Goal: Transaction & Acquisition: Purchase product/service

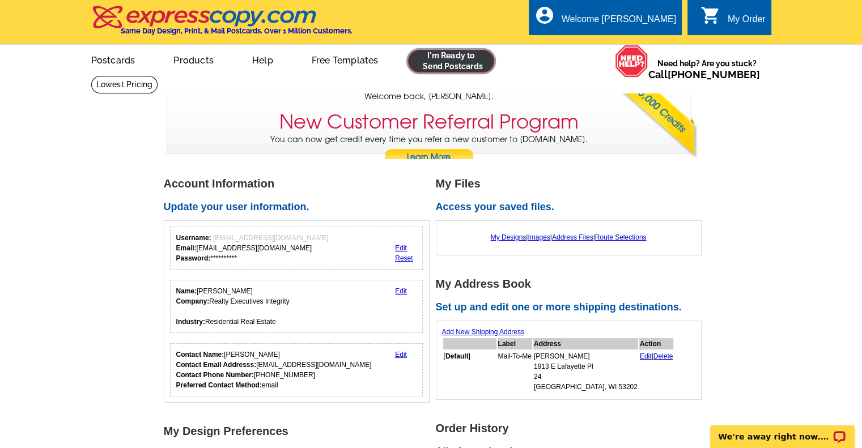
click at [442, 54] on link at bounding box center [451, 61] width 87 height 23
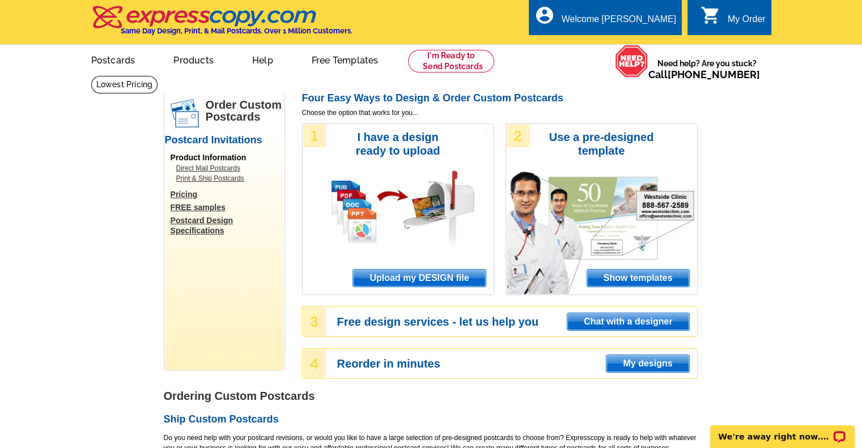
click at [452, 276] on span "Upload my DESIGN file" at bounding box center [419, 278] width 132 height 17
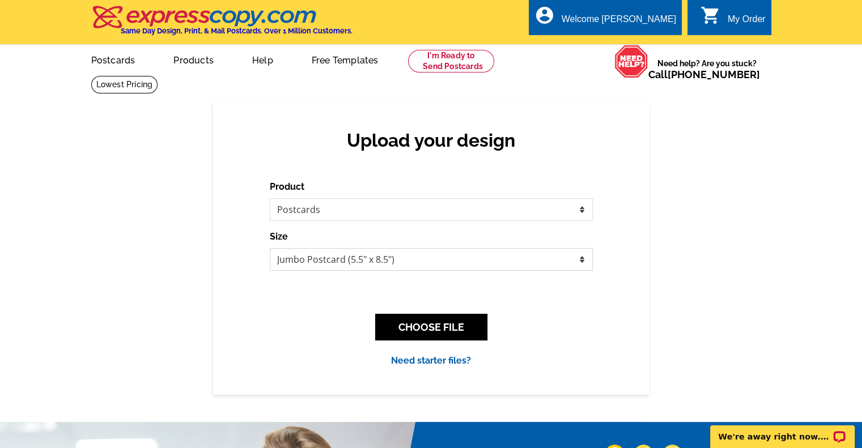
click at [535, 259] on select "Jumbo Postcard (5.5" x 8.5") Regular Postcard (4.25" x 5.6") Panoramic Postcard…" at bounding box center [431, 259] width 323 height 23
select select "1"
click at [270, 249] on select "Jumbo Postcard (5.5" x 8.5") Regular Postcard (4.25" x 5.6") Panoramic Postcard…" at bounding box center [431, 259] width 323 height 23
click at [446, 322] on button "CHOOSE FILE" at bounding box center [431, 327] width 112 height 27
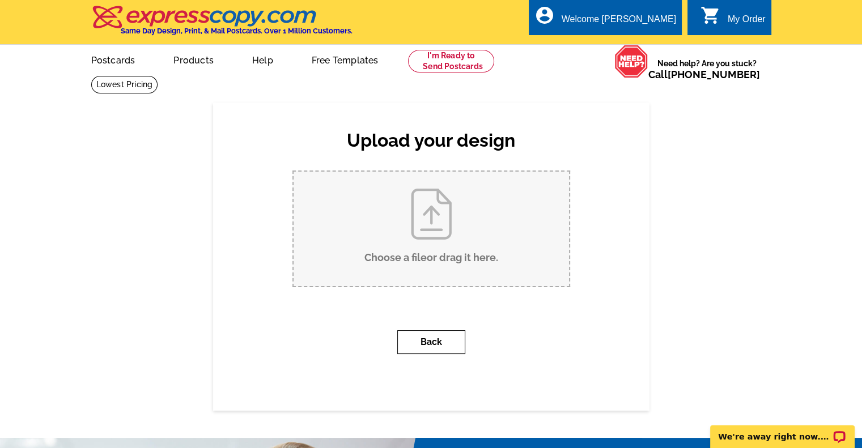
click at [433, 345] on button "Back" at bounding box center [431, 342] width 68 height 24
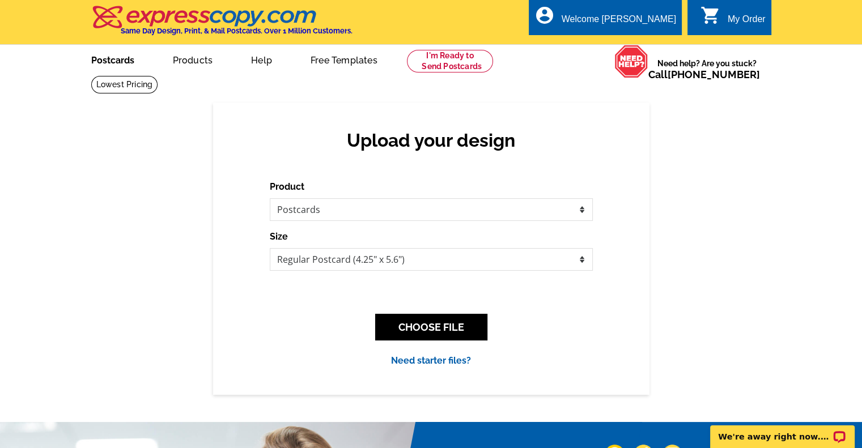
click at [134, 67] on link "Postcards" at bounding box center [112, 59] width 79 height 27
click at [427, 56] on link at bounding box center [451, 61] width 87 height 23
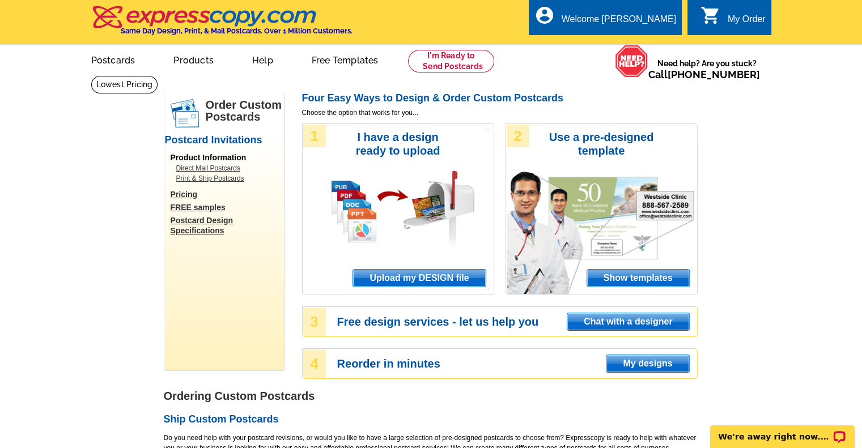
click at [209, 232] on link "Postcard Design Specifications" at bounding box center [227, 225] width 113 height 20
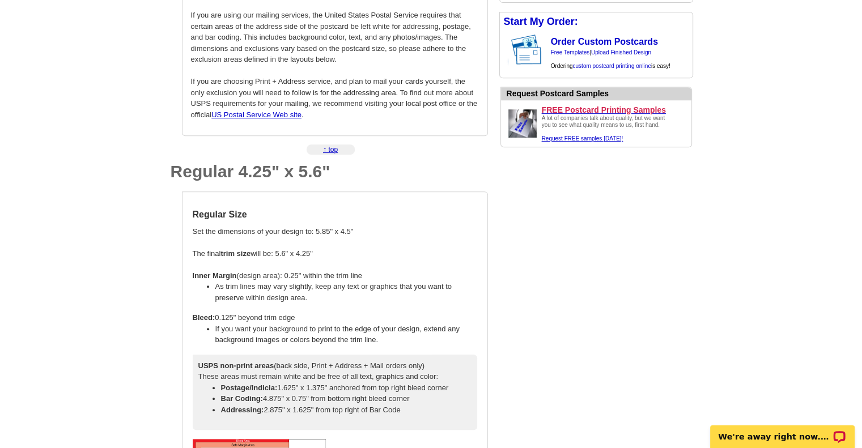
scroll to position [567, 0]
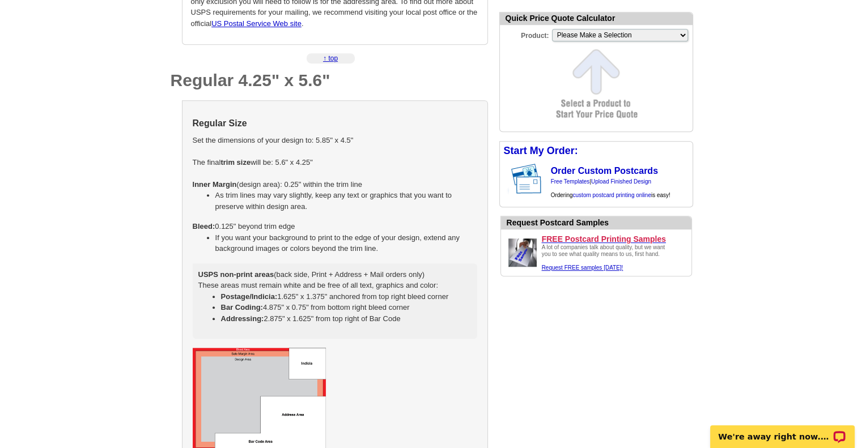
drag, startPoint x: 296, startPoint y: 146, endPoint x: 342, endPoint y: 144, distance: 45.4
click at [342, 144] on td "Regular Size Set the dimensions of your design to: 5.85" x 4.5" The final trim …" at bounding box center [335, 225] width 286 height 229
select select "1"
drag, startPoint x: 345, startPoint y: 141, endPoint x: 326, endPoint y: 140, distance: 18.7
click at [326, 140] on td "Regular Size Set the dimensions of your design to: 5.85" x 4.5" The final trim …" at bounding box center [335, 225] width 286 height 229
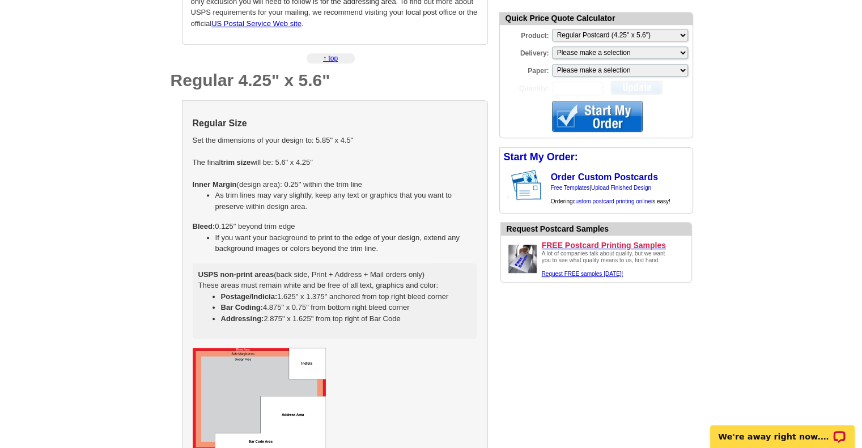
click at [326, 140] on td "Regular Size Set the dimensions of your design to: 5.85" x 4.5" The final trim …" at bounding box center [335, 225] width 286 height 229
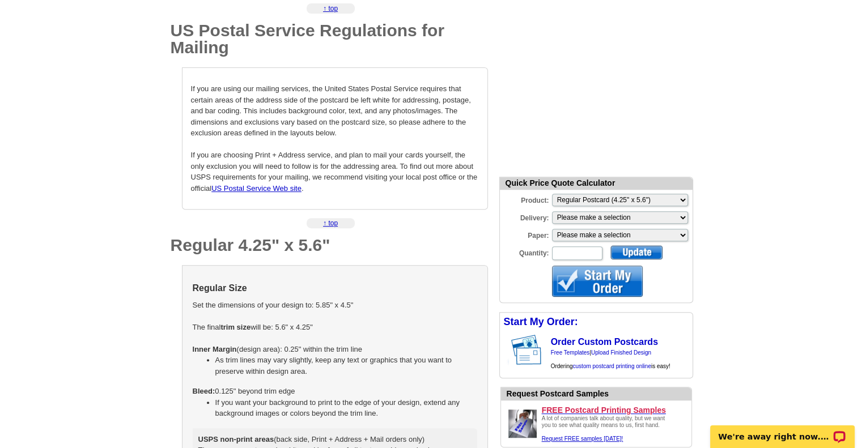
scroll to position [0, 0]
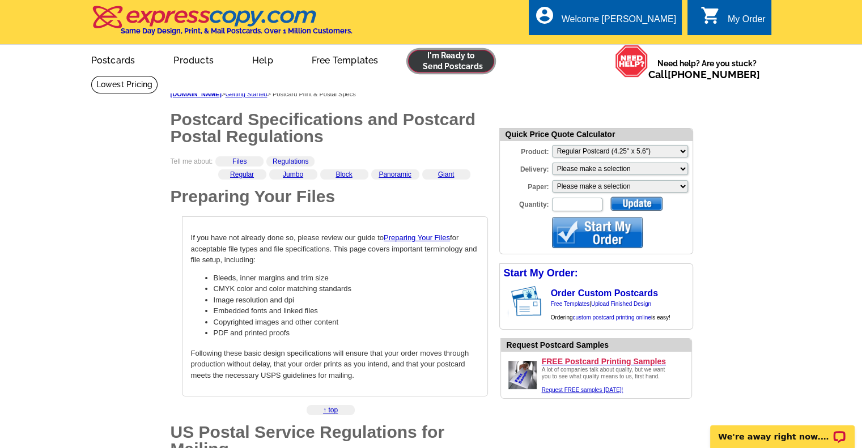
click at [439, 64] on link at bounding box center [451, 61] width 87 height 23
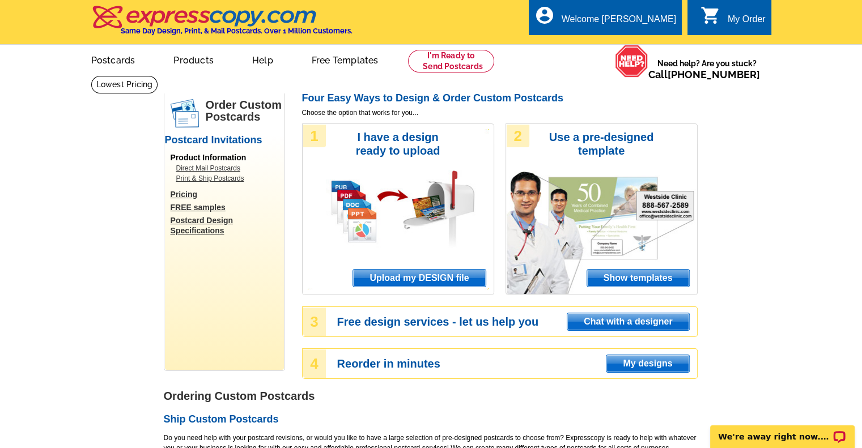
click at [447, 277] on span "Upload my DESIGN file" at bounding box center [419, 278] width 132 height 17
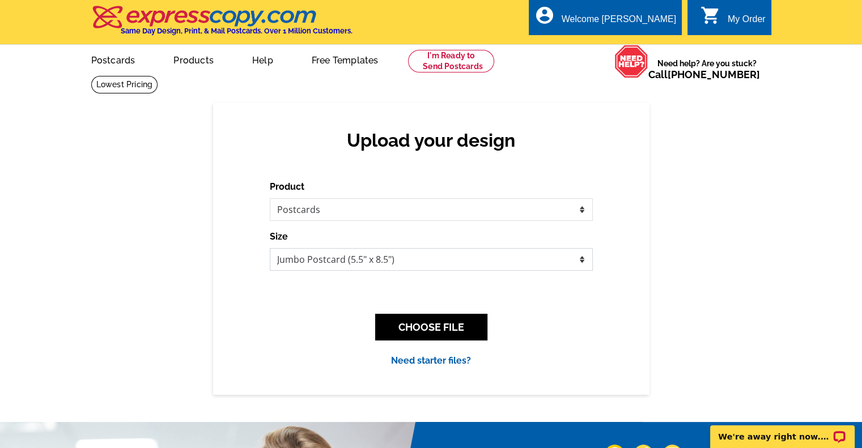
click at [423, 259] on select "Jumbo Postcard (5.5" x 8.5") Regular Postcard (4.25" x 5.6") Panoramic Postcard…" at bounding box center [431, 259] width 323 height 23
select select "1"
click at [270, 249] on select "Jumbo Postcard (5.5" x 8.5") Regular Postcard (4.25" x 5.6") Panoramic Postcard…" at bounding box center [431, 259] width 323 height 23
click at [444, 328] on button "CHOOSE FILE" at bounding box center [431, 327] width 112 height 27
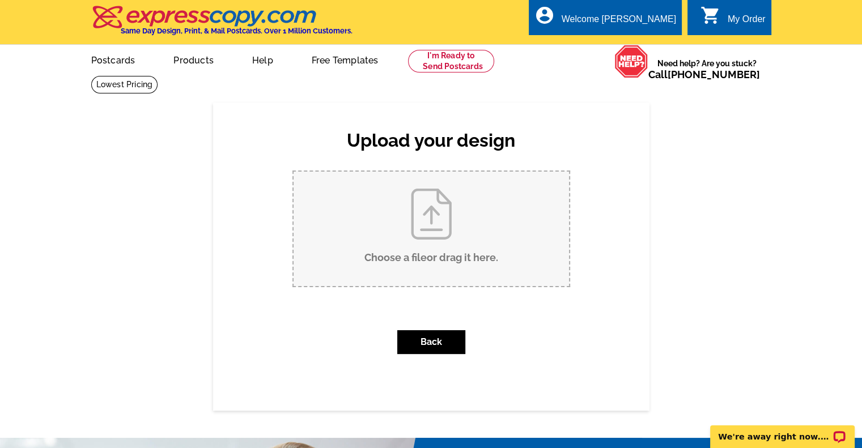
click at [426, 207] on input "Choose a file or drag it here ." at bounding box center [432, 229] width 276 height 115
type input "C:\fakepath\Granary Cir.pdf"
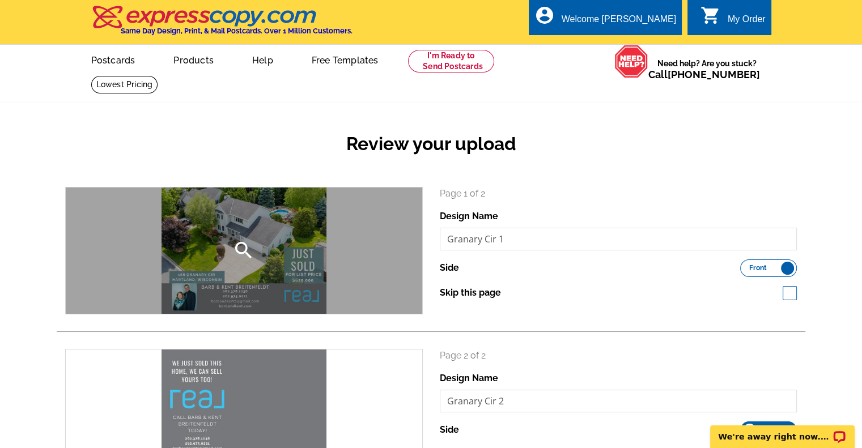
click at [237, 238] on div "search" at bounding box center [244, 251] width 357 height 126
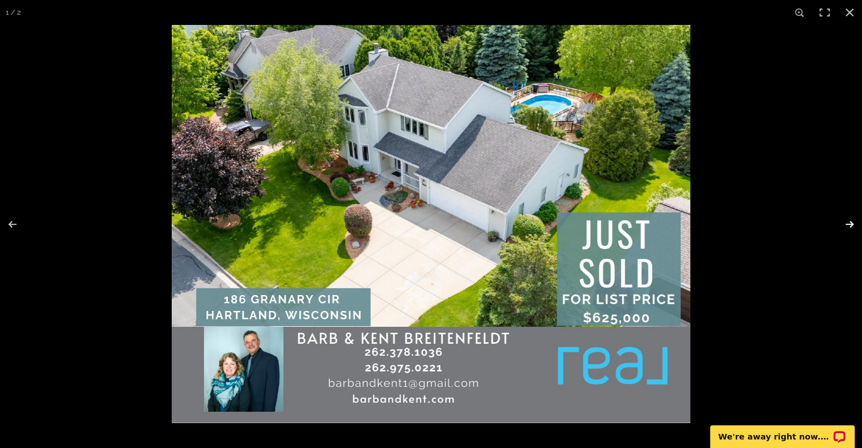
click at [848, 222] on button at bounding box center [843, 224] width 40 height 57
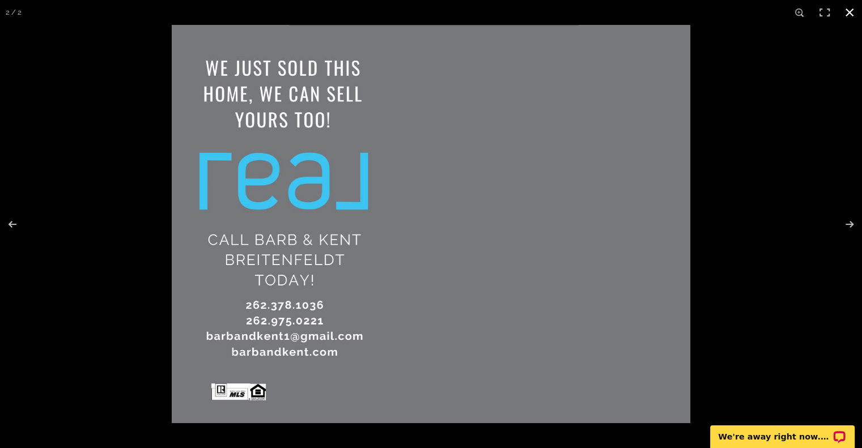
click at [848, 14] on button at bounding box center [849, 12] width 25 height 25
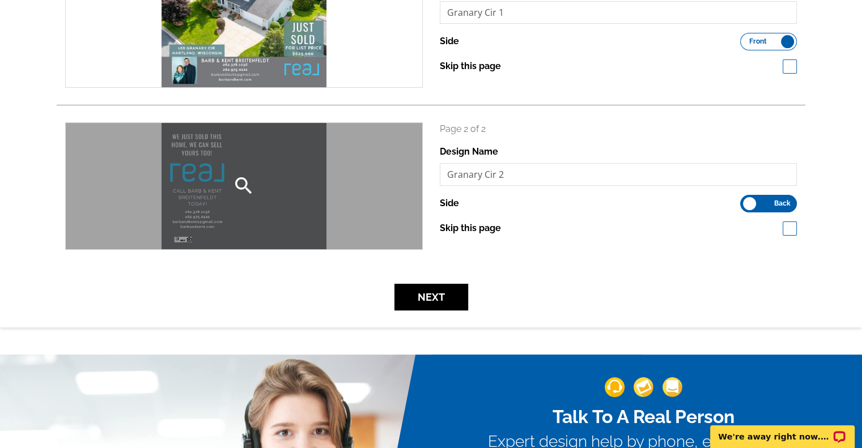
scroll to position [113, 0]
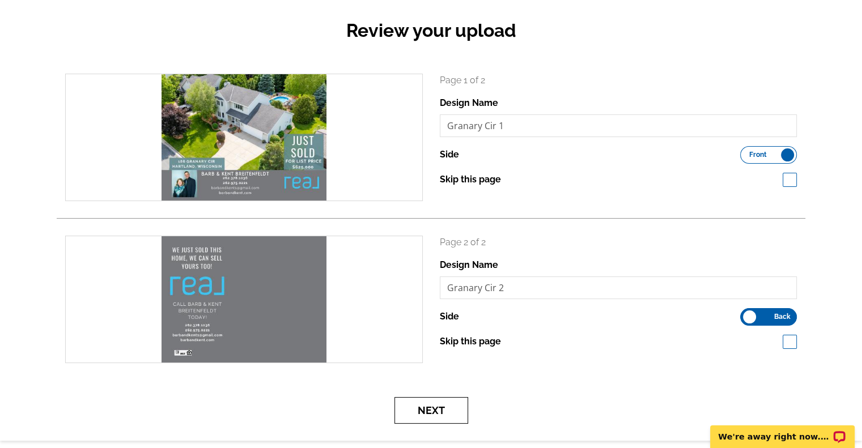
click at [444, 405] on button "Next" at bounding box center [432, 410] width 74 height 27
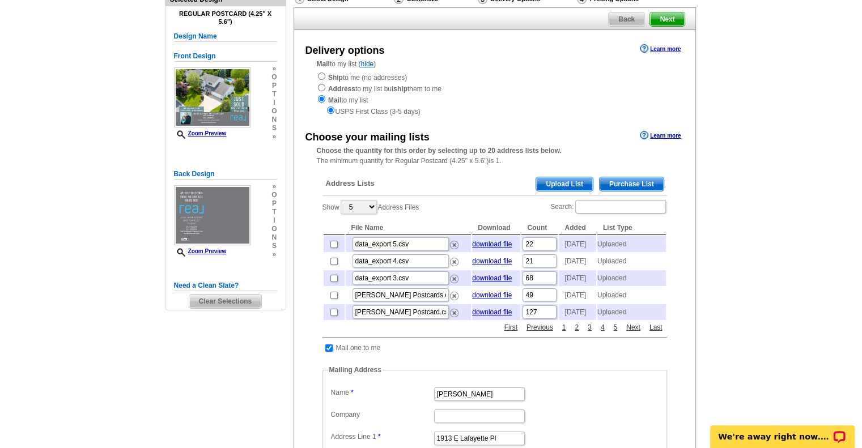
scroll to position [113, 0]
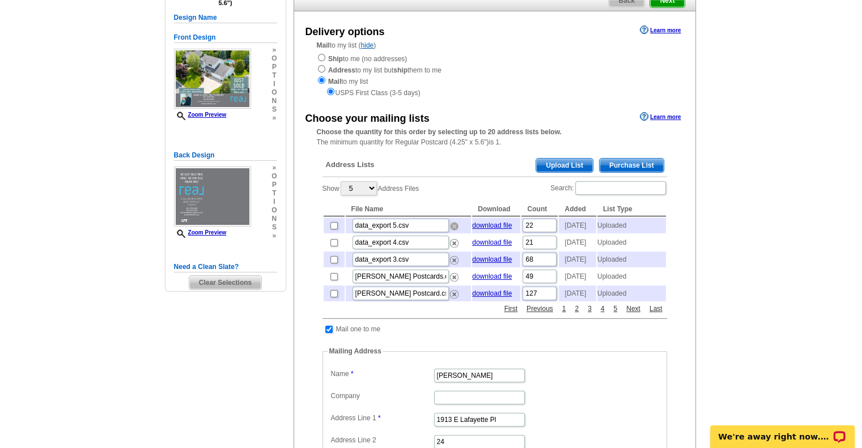
drag, startPoint x: 455, startPoint y: 228, endPoint x: 488, endPoint y: 36, distance: 195.6
click at [455, 228] on img at bounding box center [454, 226] width 9 height 9
click at [451, 228] on img at bounding box center [454, 226] width 9 height 9
click at [455, 229] on img at bounding box center [454, 226] width 9 height 9
click at [569, 163] on span "Upload List" at bounding box center [564, 166] width 56 height 14
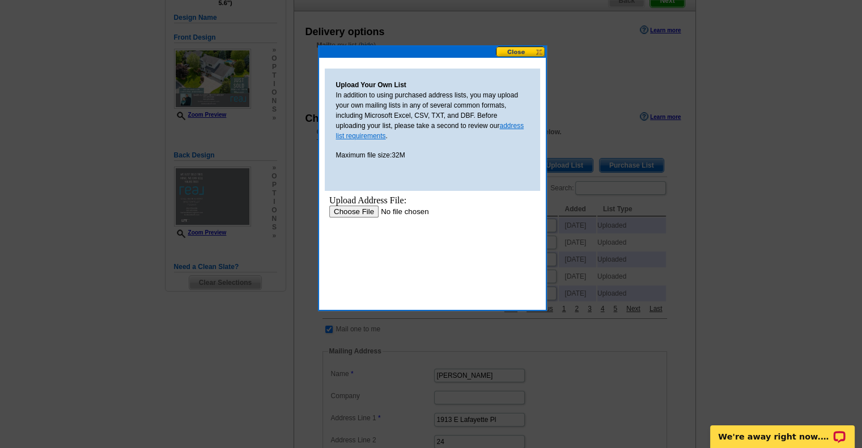
scroll to position [0, 0]
click at [354, 207] on input "file" at bounding box center [400, 212] width 143 height 12
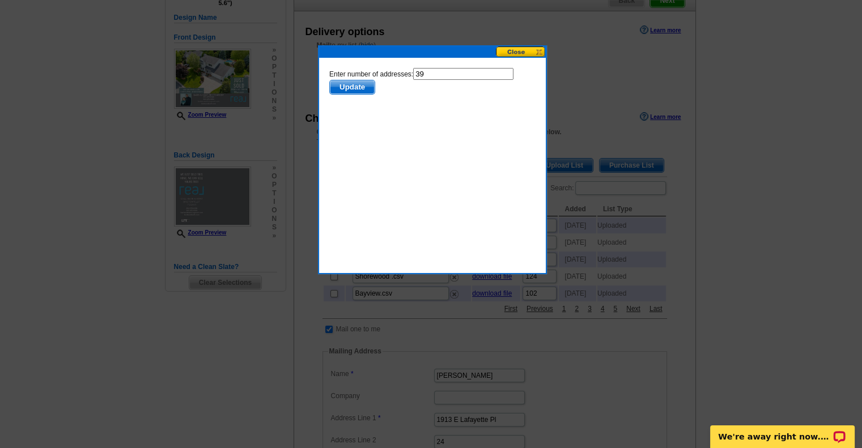
click at [432, 76] on input "39" at bounding box center [463, 74] width 100 height 12
type input "38"
click at [344, 81] on span "Update" at bounding box center [351, 87] width 45 height 14
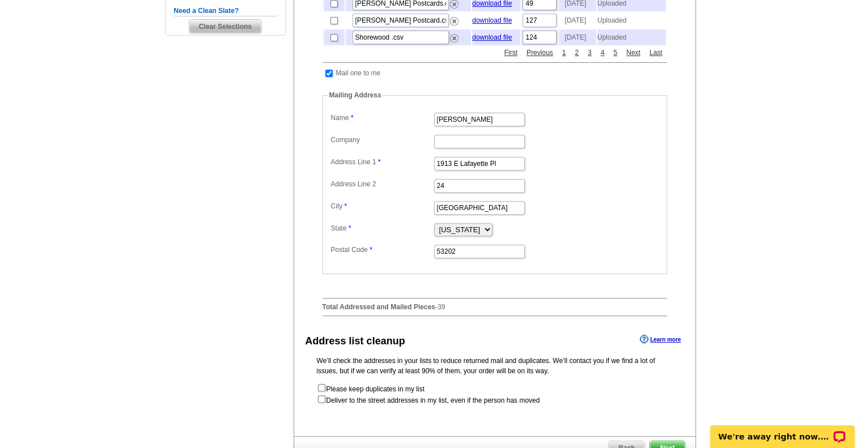
scroll to position [397, 0]
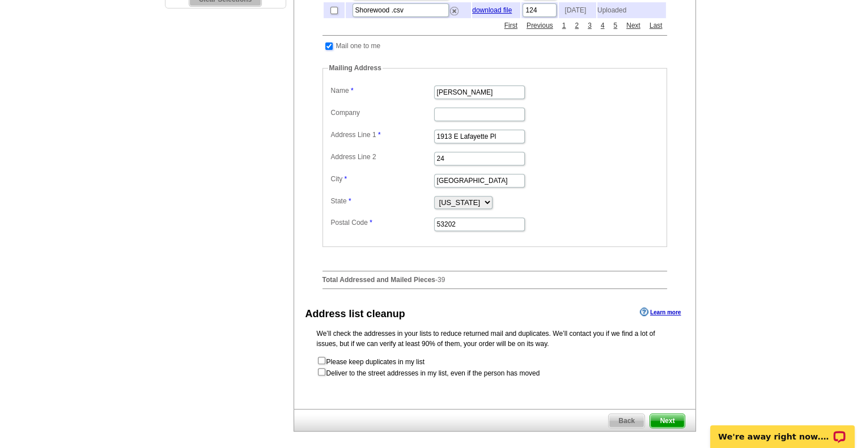
click at [329, 50] on input "checkbox" at bounding box center [328, 46] width 7 height 7
checkbox input "false"
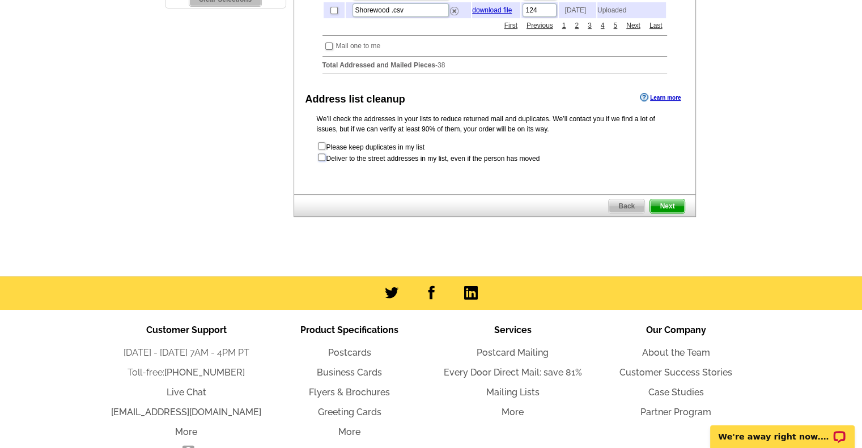
click at [324, 161] on input "checkbox" at bounding box center [321, 157] width 7 height 7
checkbox input "true"
radio input "true"
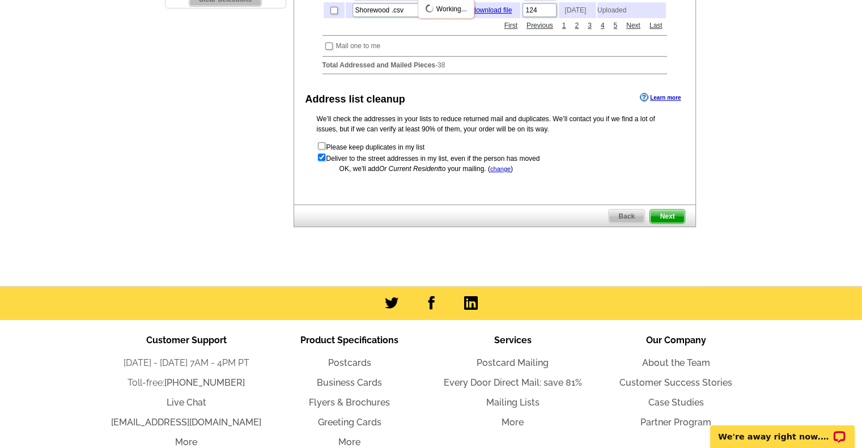
scroll to position [0, 0]
click at [663, 223] on span "Next" at bounding box center [667, 217] width 34 height 14
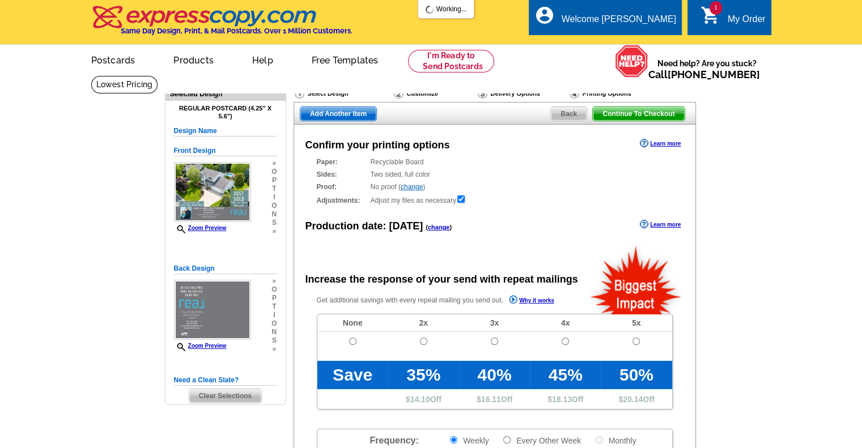
radio input "false"
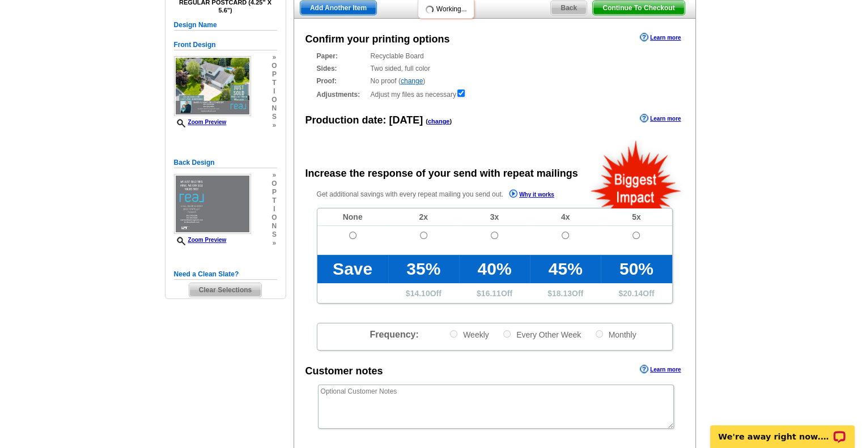
scroll to position [113, 0]
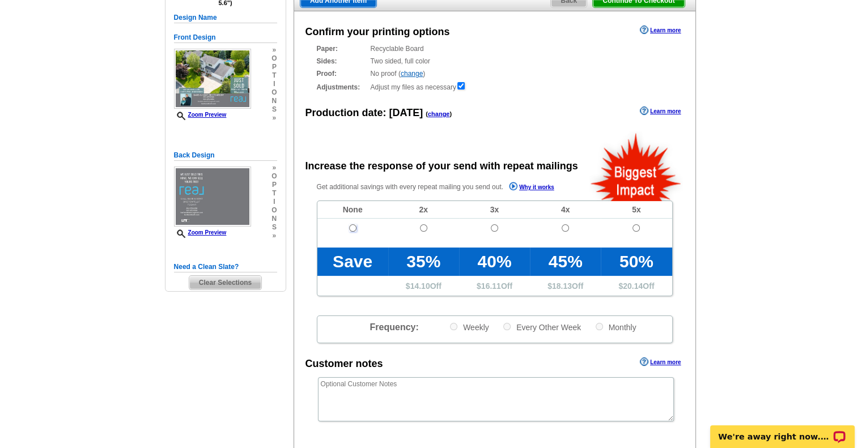
click at [351, 226] on input "radio" at bounding box center [352, 227] width 7 height 7
radio input "true"
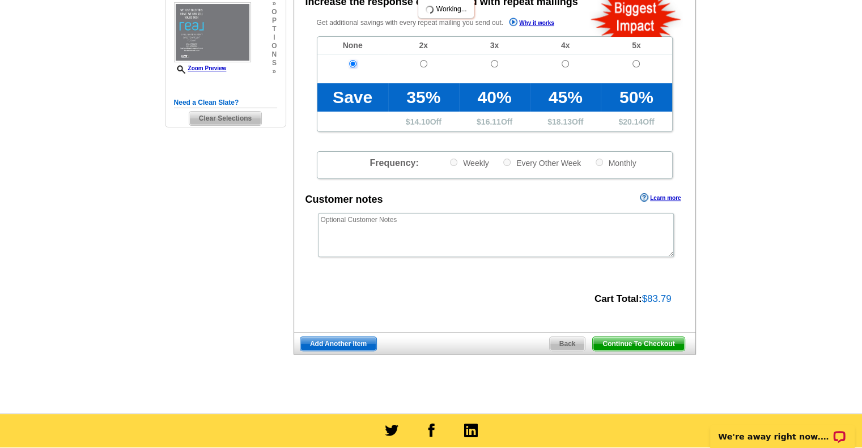
scroll to position [283, 0]
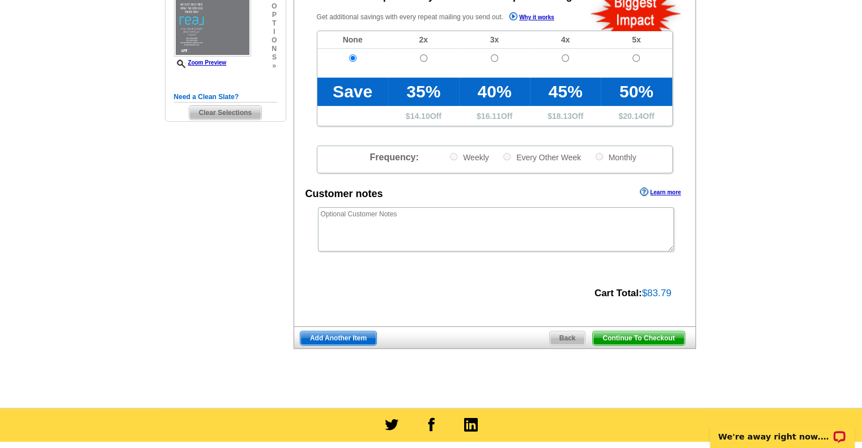
click at [342, 342] on span "Add Another Item" at bounding box center [338, 339] width 76 height 14
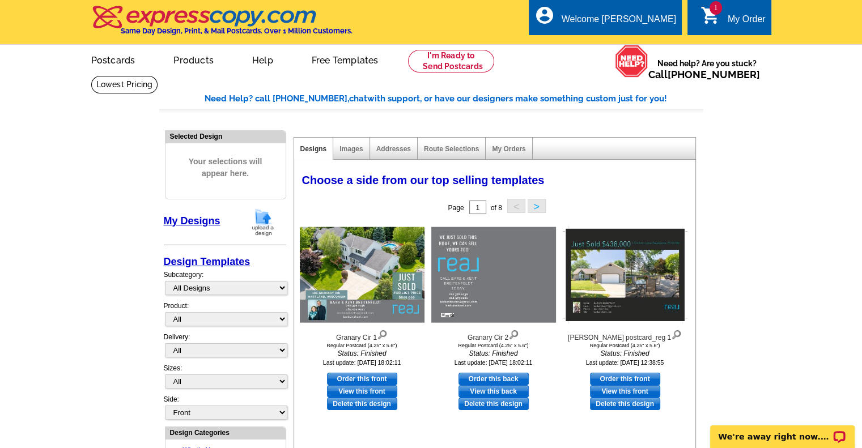
scroll to position [113, 0]
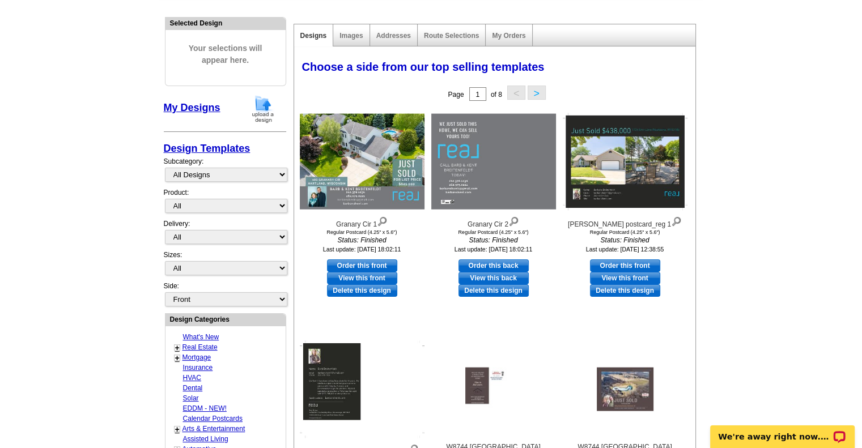
click at [259, 112] on img at bounding box center [262, 109] width 29 height 29
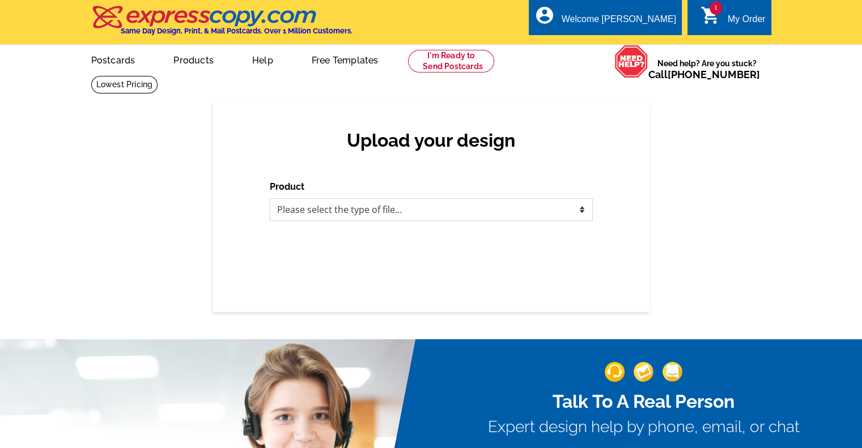
click at [361, 213] on select "Please select the type of file... Postcards Business Cards Letters and flyers G…" at bounding box center [431, 209] width 323 height 23
select select "1"
click at [270, 199] on select "Please select the type of file... Postcards Business Cards Letters and flyers G…" at bounding box center [431, 209] width 323 height 23
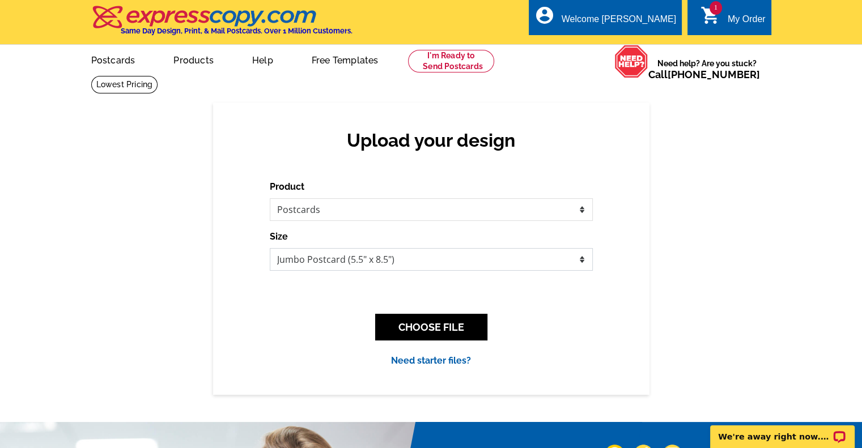
click at [420, 266] on select "Jumbo Postcard (5.5" x 8.5") Regular Postcard (4.25" x 5.6") Panoramic Postcard…" at bounding box center [431, 259] width 323 height 23
select select "1"
click at [270, 249] on select "Jumbo Postcard (5.5" x 8.5") Regular Postcard (4.25" x 5.6") Panoramic Postcard…" at bounding box center [431, 259] width 323 height 23
click at [427, 326] on button "CHOOSE FILE" at bounding box center [431, 327] width 112 height 27
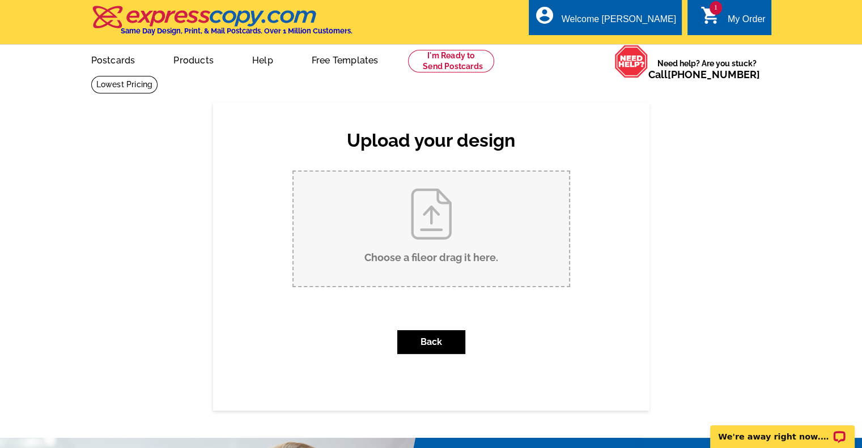
click at [431, 278] on input "Choose a file or drag it here ." at bounding box center [432, 229] width 276 height 115
type input "C:\fakepath\Nixon Postcard.pdf"
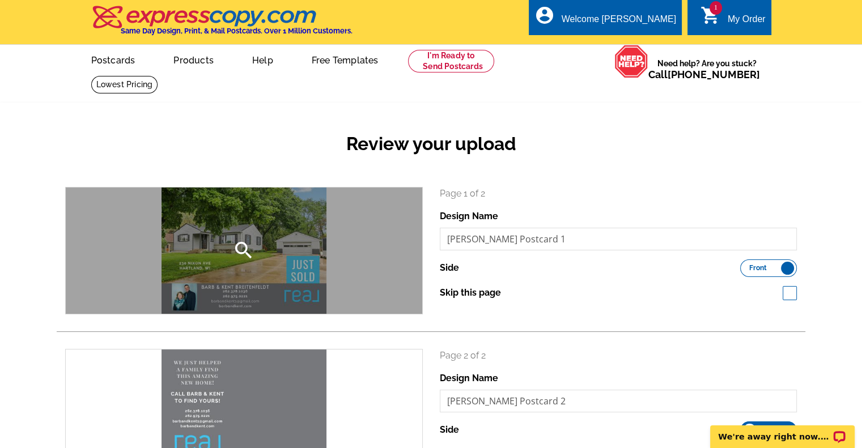
click at [252, 241] on icon "search" at bounding box center [243, 250] width 23 height 23
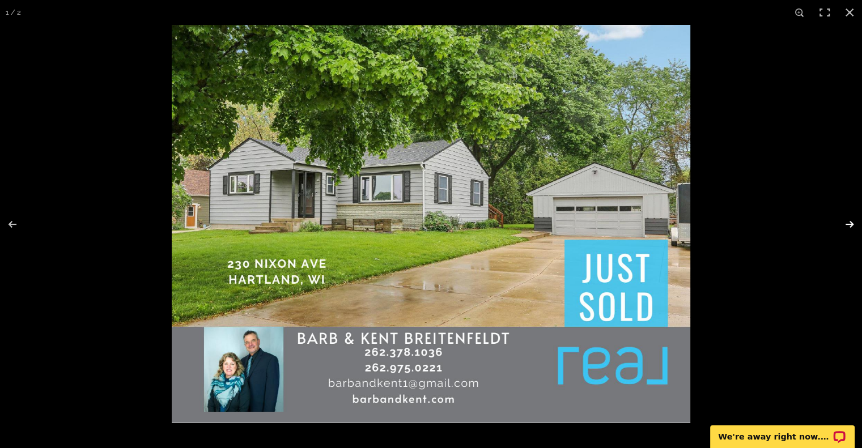
click at [848, 223] on button at bounding box center [843, 224] width 40 height 57
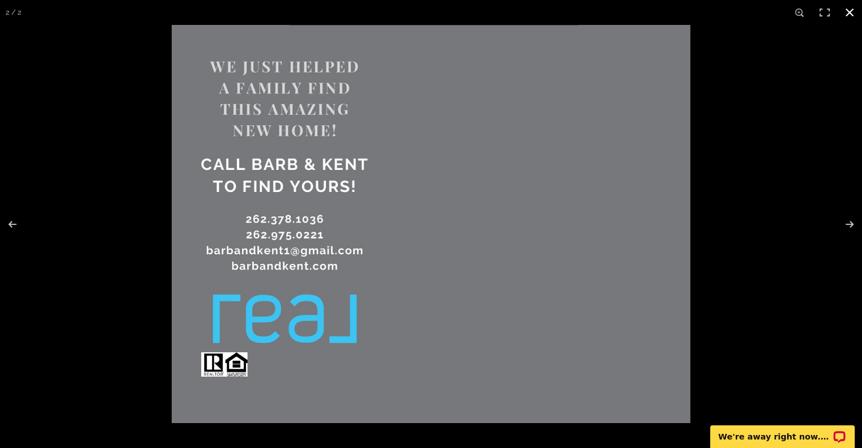
click at [851, 14] on button at bounding box center [849, 12] width 25 height 25
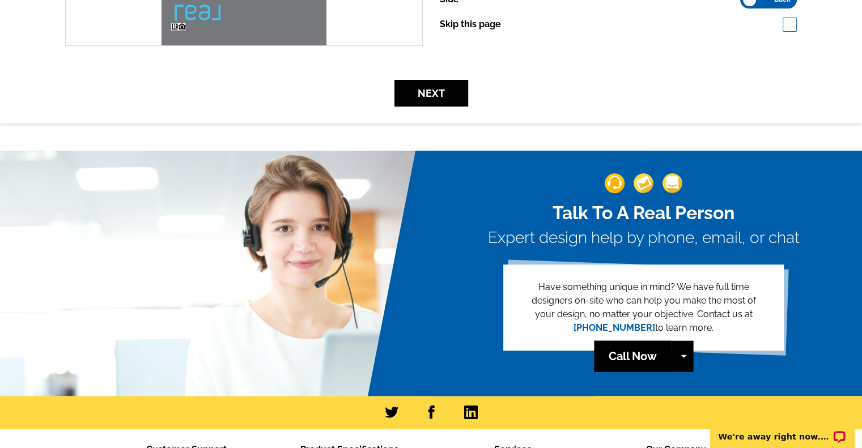
scroll to position [283, 0]
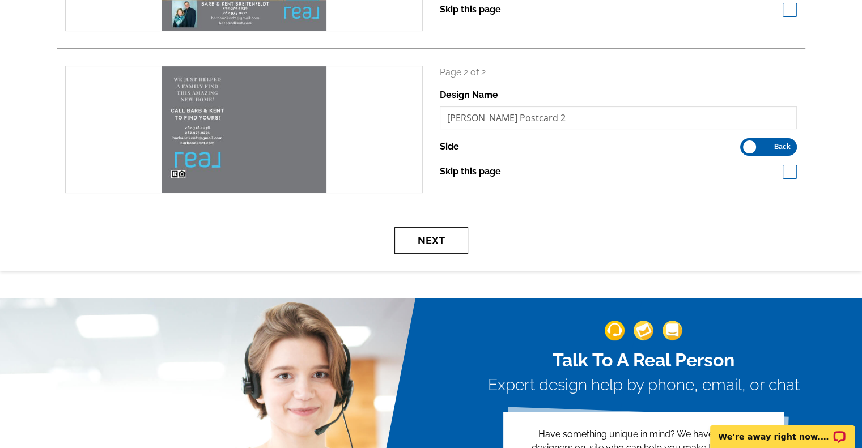
click at [431, 238] on button "Next" at bounding box center [432, 240] width 74 height 27
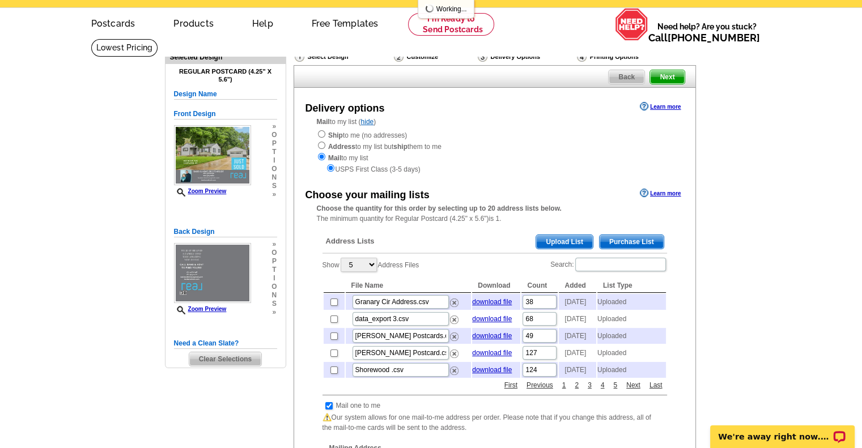
scroll to position [57, 0]
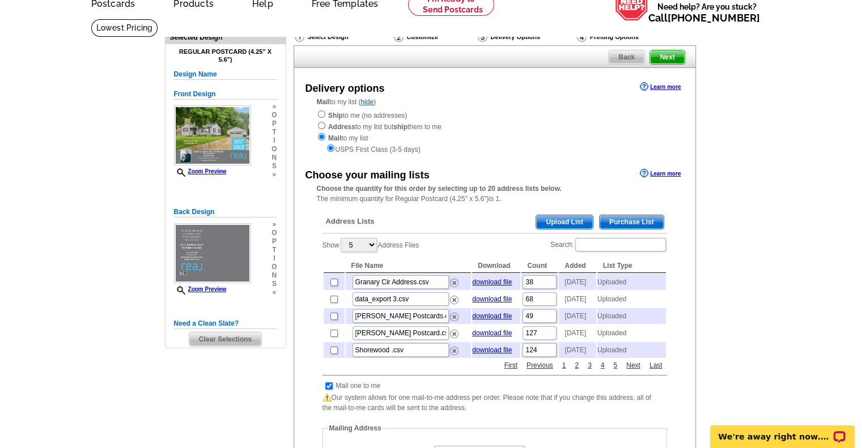
click at [571, 226] on span "Upload List" at bounding box center [564, 222] width 56 height 14
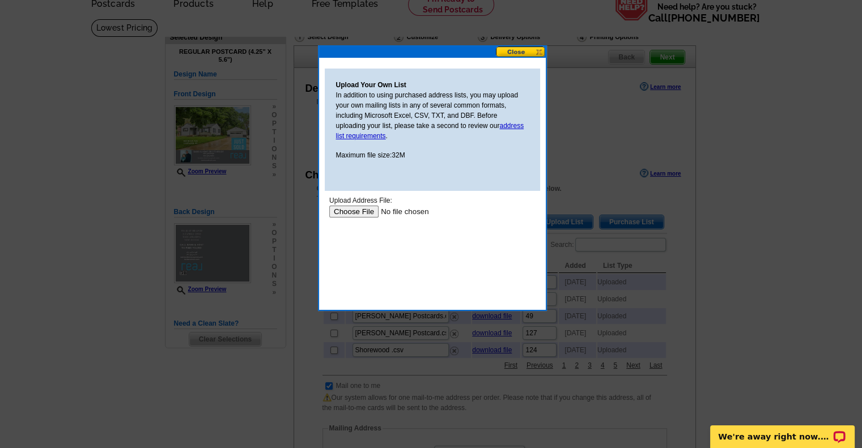
scroll to position [0, 0]
click at [358, 209] on input "file" at bounding box center [400, 212] width 143 height 12
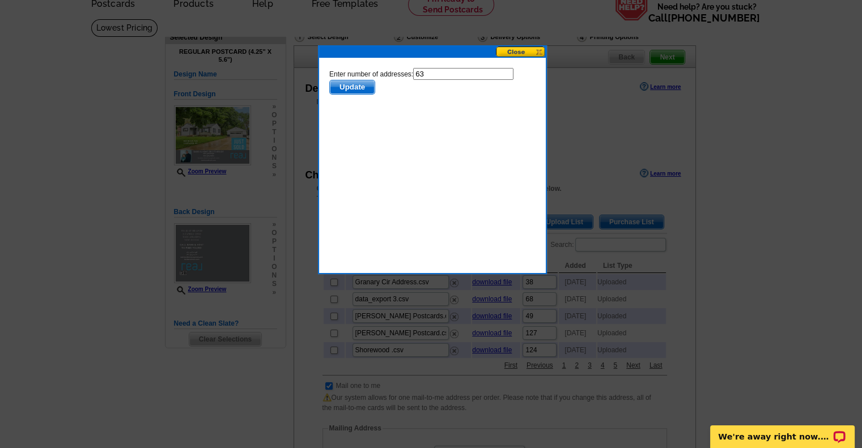
click at [437, 73] on input "63" at bounding box center [463, 74] width 100 height 12
type input "62"
click at [363, 84] on span "Update" at bounding box center [351, 87] width 45 height 14
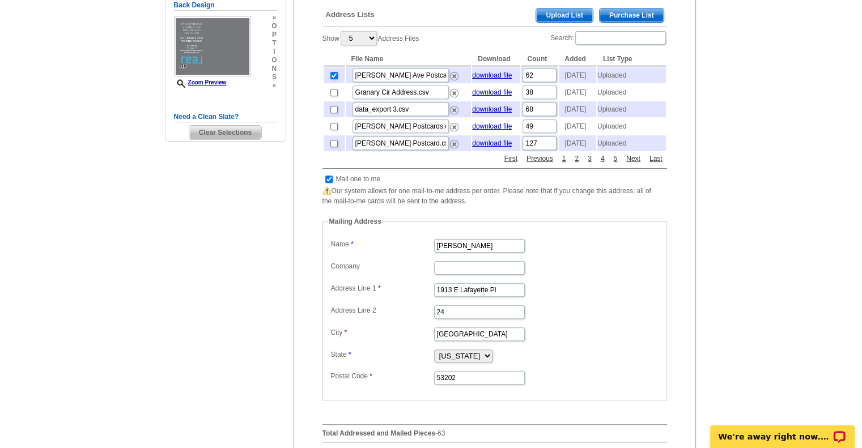
scroll to position [283, 0]
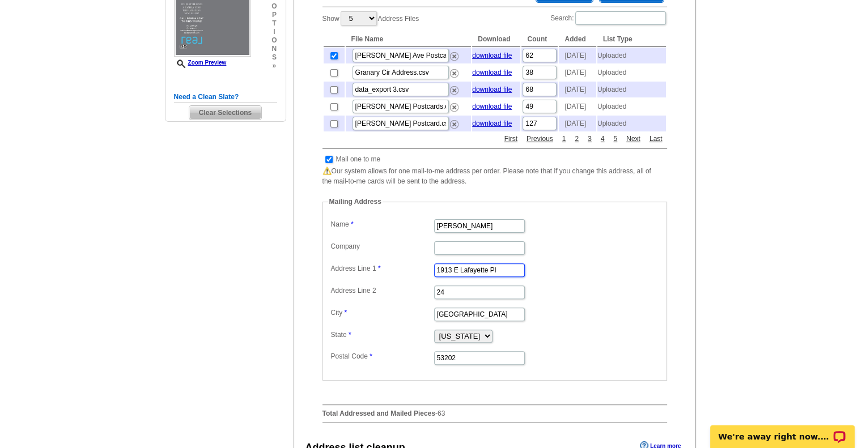
click at [477, 277] on input "1913 E Lafayette Pl" at bounding box center [479, 271] width 91 height 14
click at [329, 163] on input "checkbox" at bounding box center [328, 159] width 7 height 7
checkbox input "false"
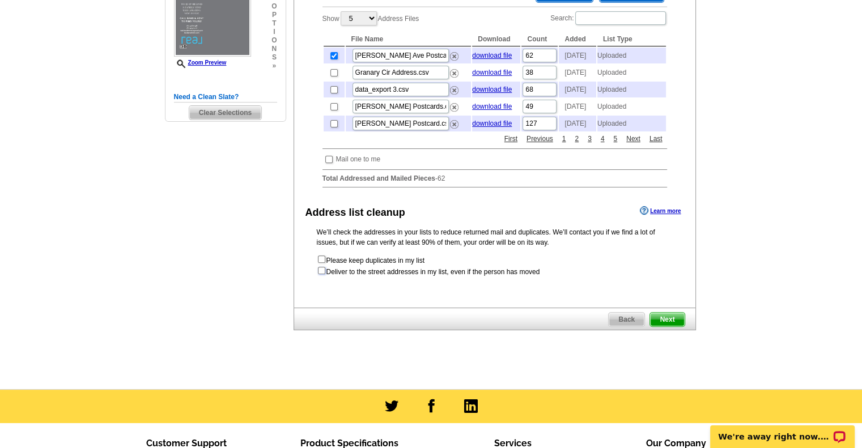
click at [322, 274] on input "checkbox" at bounding box center [321, 270] width 7 height 7
checkbox input "true"
radio input "true"
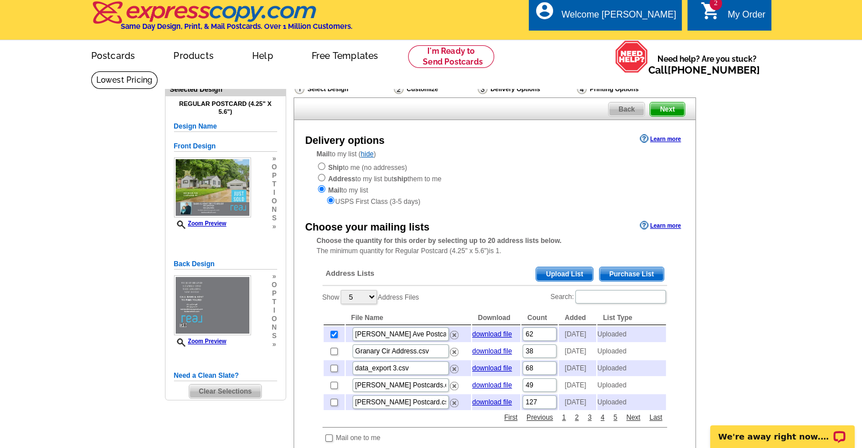
scroll to position [0, 0]
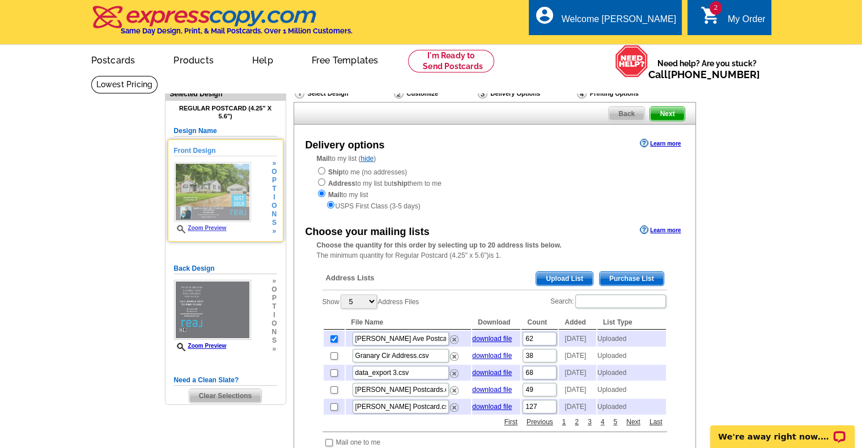
click at [209, 231] on link "Zoom Preview" at bounding box center [200, 228] width 53 height 6
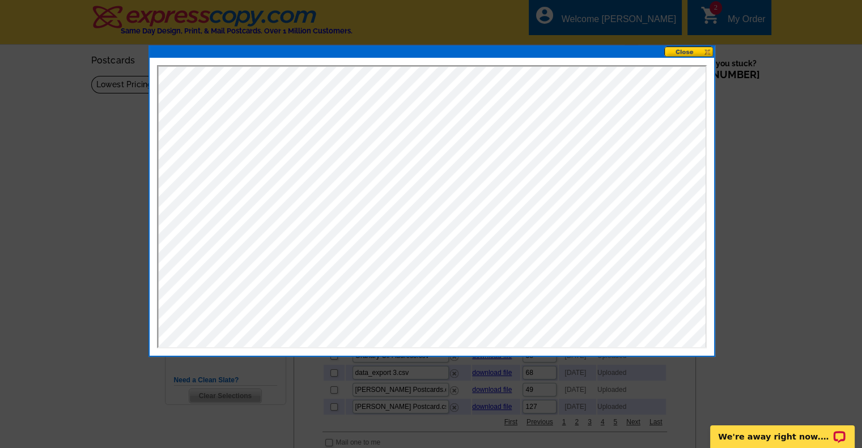
click at [687, 54] on button at bounding box center [689, 51] width 50 height 11
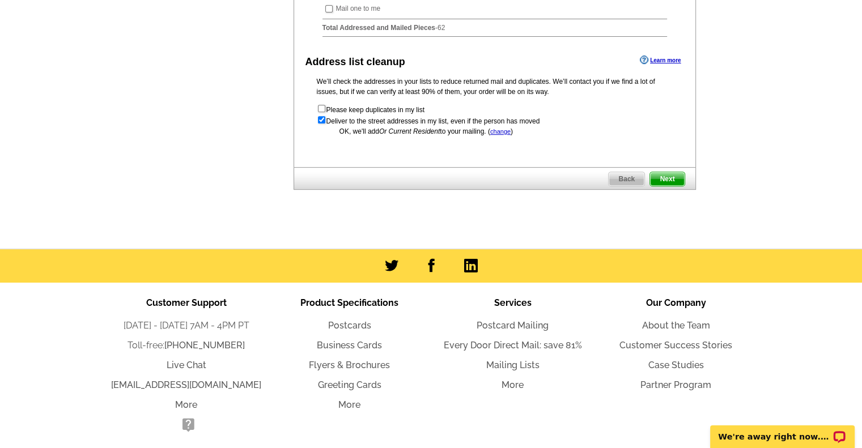
scroll to position [497, 0]
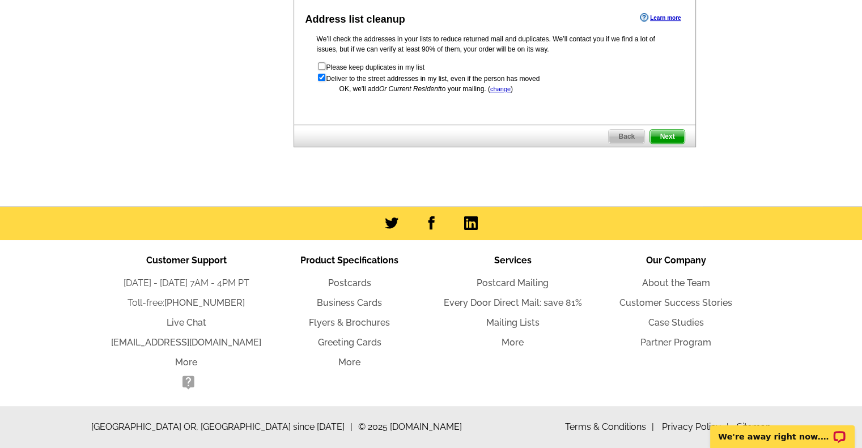
click at [666, 139] on span "Next" at bounding box center [667, 137] width 34 height 14
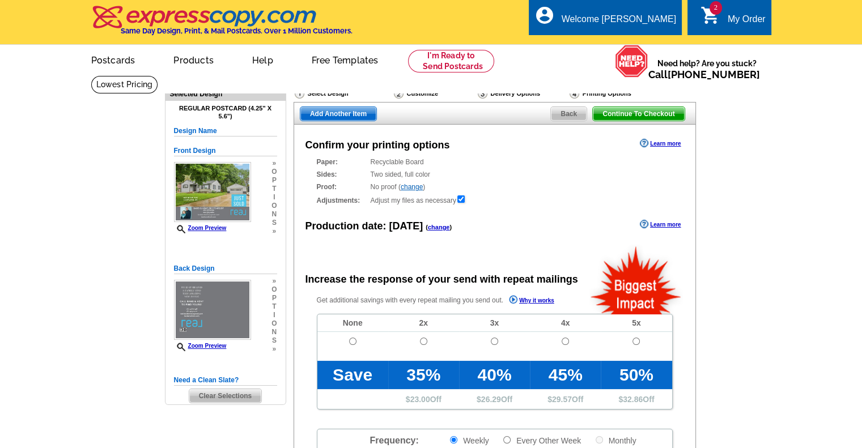
radio input "false"
click at [352, 344] on input "radio" at bounding box center [352, 341] width 7 height 7
radio input "true"
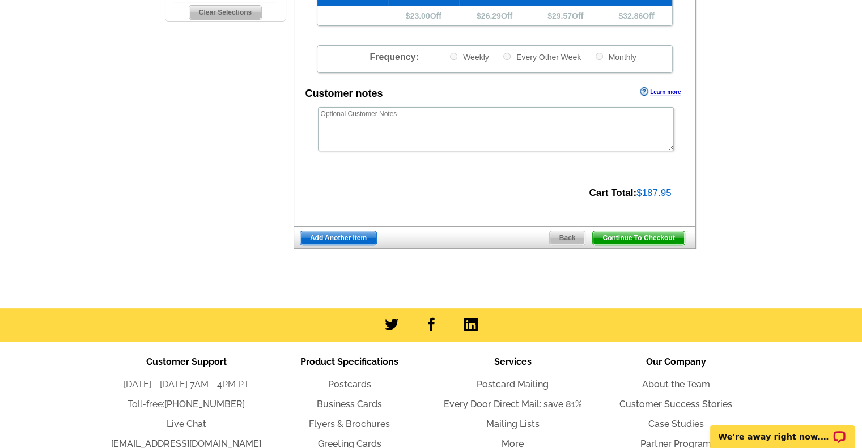
scroll to position [397, 0]
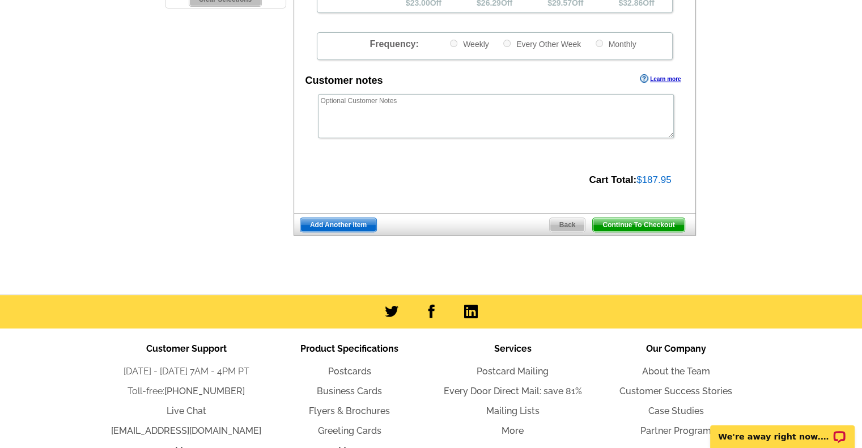
click at [644, 225] on span "Continue To Checkout" at bounding box center [638, 225] width 91 height 14
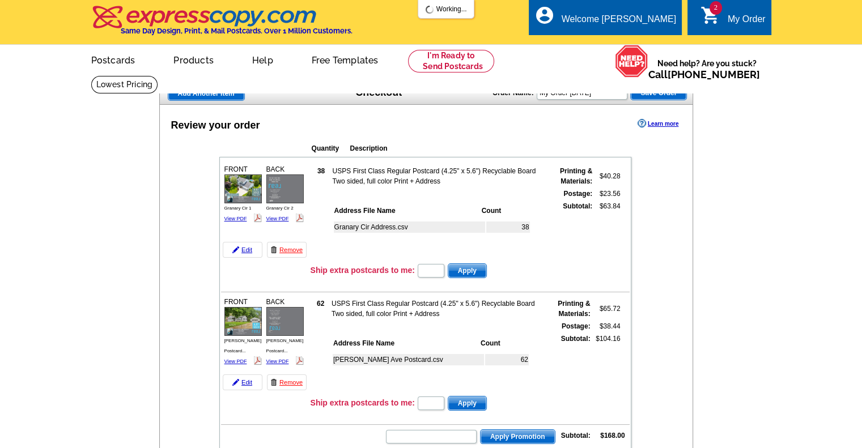
scroll to position [29, 0]
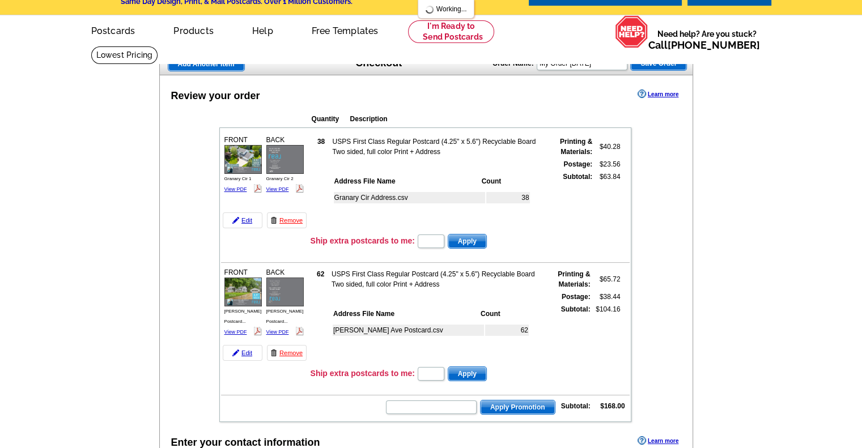
click at [432, 158] on td "USPS First Class Regular Postcard (4.25" x 5.6") Recyclable Board Two sided, fu…" at bounding box center [439, 147] width 214 height 22
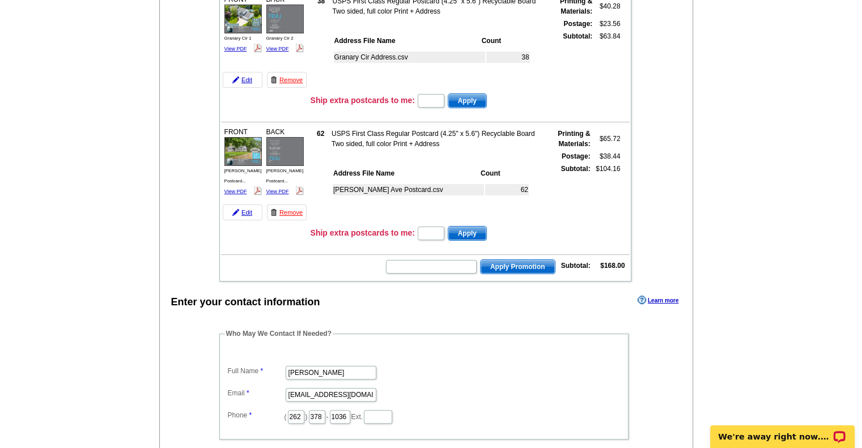
scroll to position [0, 0]
click at [440, 264] on input "text" at bounding box center [431, 267] width 91 height 14
type input "Grow0825"
click at [503, 260] on span "Apply Promotion" at bounding box center [518, 267] width 74 height 14
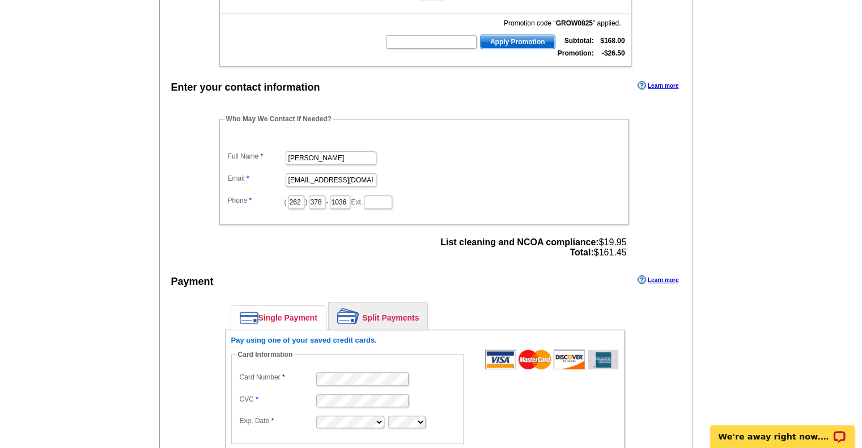
scroll to position [454, 0]
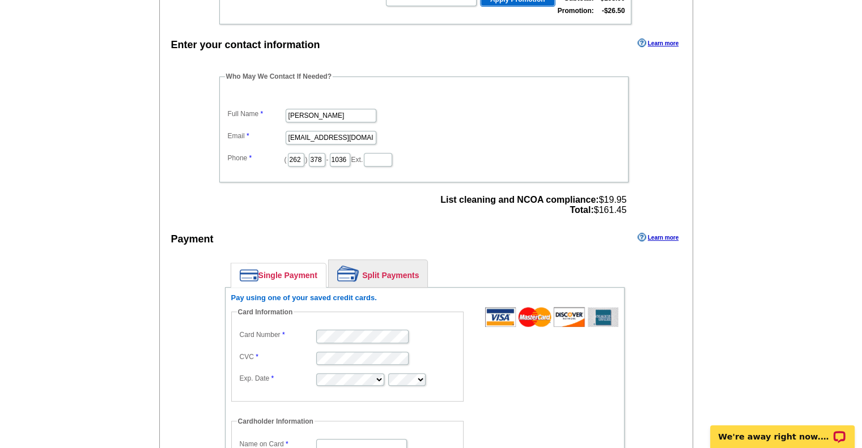
click at [646, 233] on link "Learn more" at bounding box center [658, 237] width 41 height 9
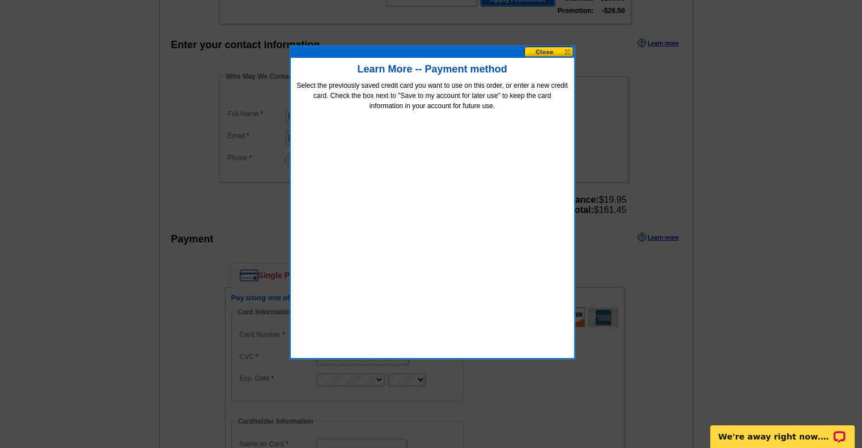
click at [541, 56] on button at bounding box center [549, 51] width 50 height 11
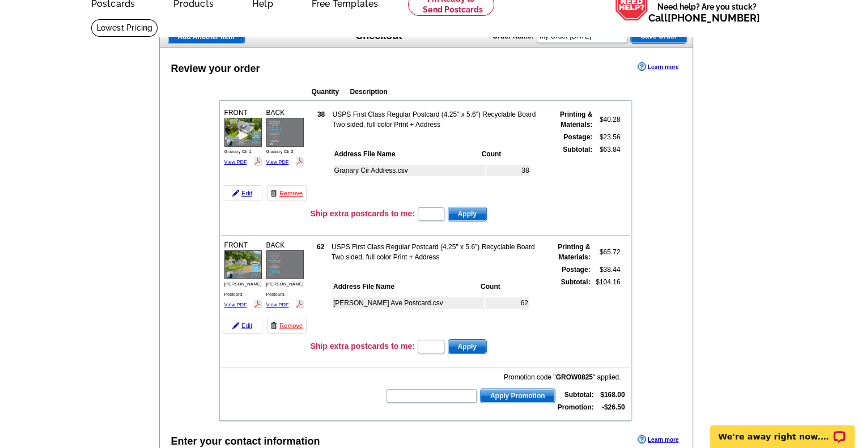
scroll to position [0, 0]
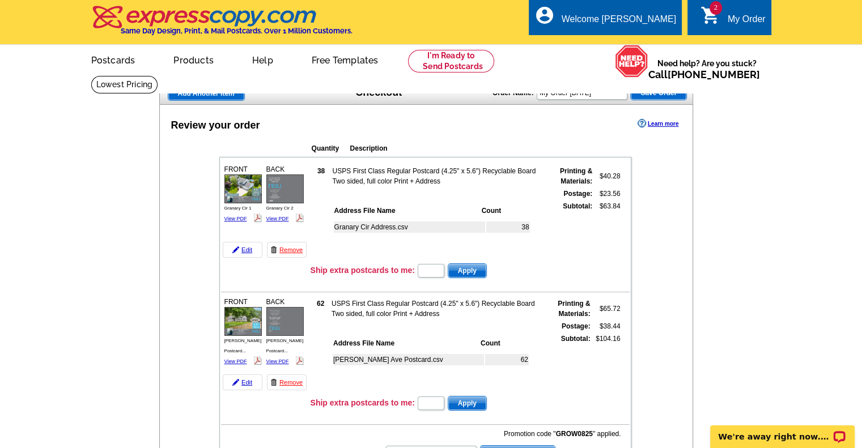
click at [659, 124] on link "Learn more" at bounding box center [658, 123] width 41 height 9
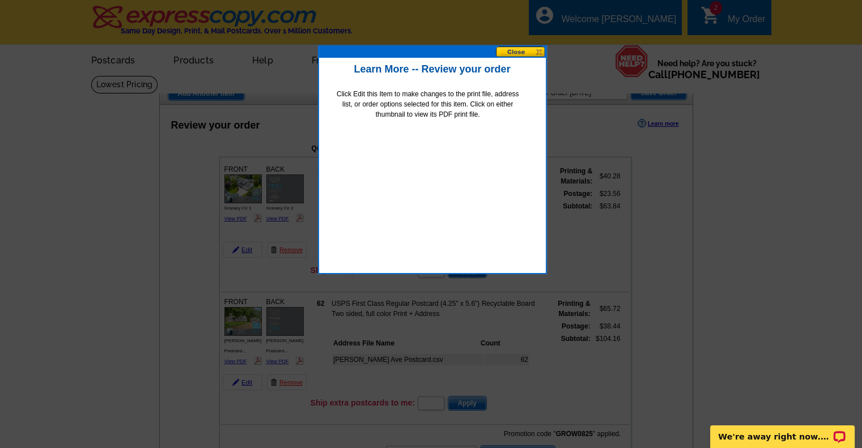
click at [517, 55] on button at bounding box center [521, 51] width 50 height 11
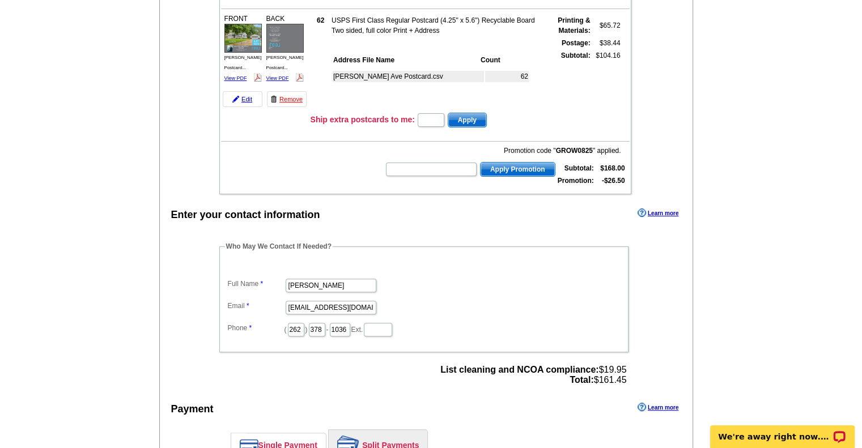
scroll to position [397, 0]
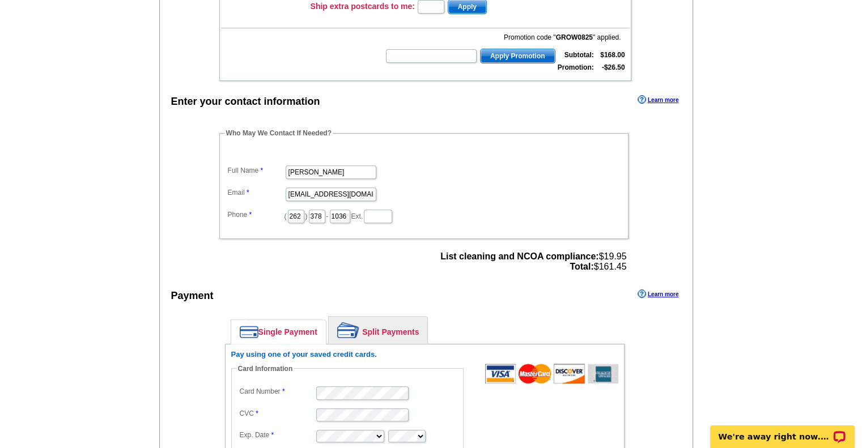
click at [660, 95] on link "Learn more" at bounding box center [658, 99] width 41 height 9
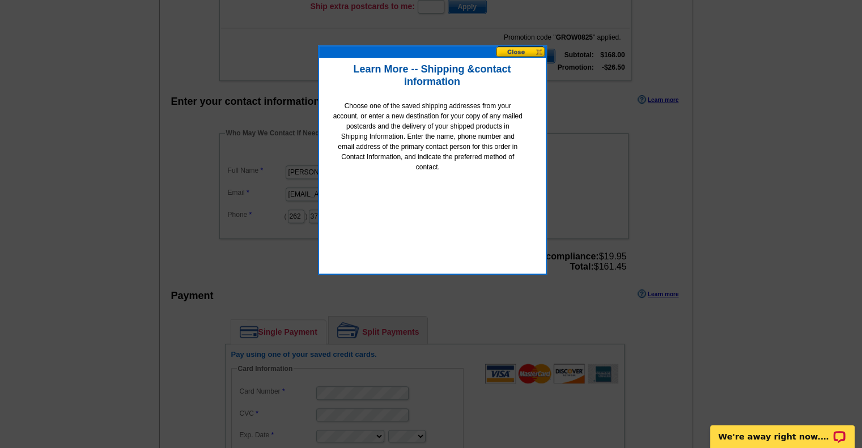
click at [515, 48] on button at bounding box center [521, 51] width 50 height 11
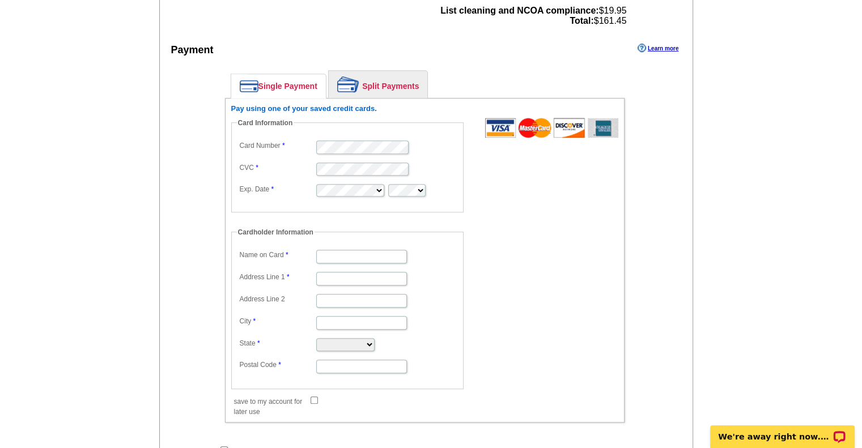
scroll to position [680, 0]
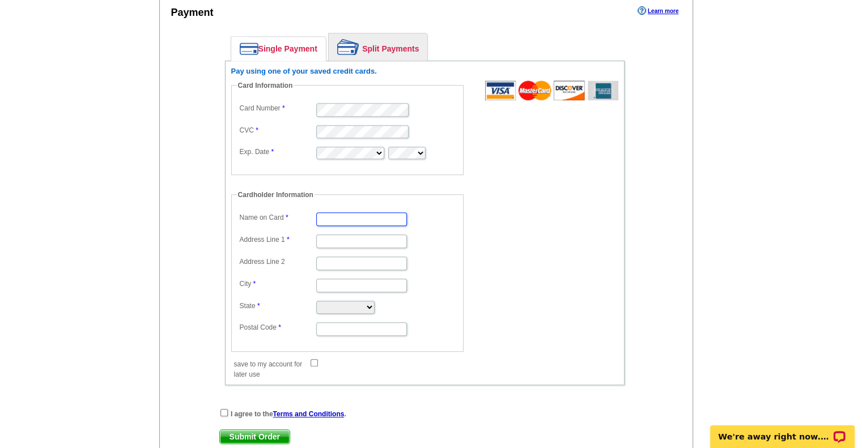
click at [385, 213] on input "Name on Card" at bounding box center [361, 220] width 91 height 14
type input "[PERSON_NAME]"
type input "S67W29031 [GEOGRAPHIC_DATA]"
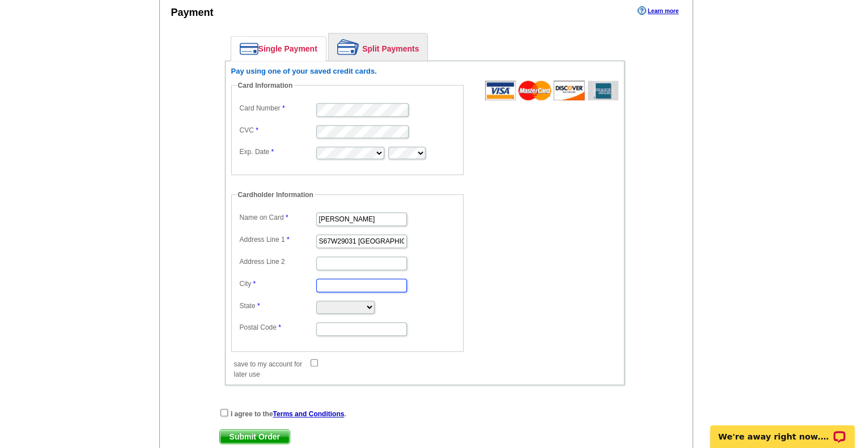
click at [362, 282] on input "City" at bounding box center [361, 286] width 91 height 14
click at [362, 282] on input "M" at bounding box center [361, 286] width 91 height 14
type input "Mukwonago"
select select "WI"
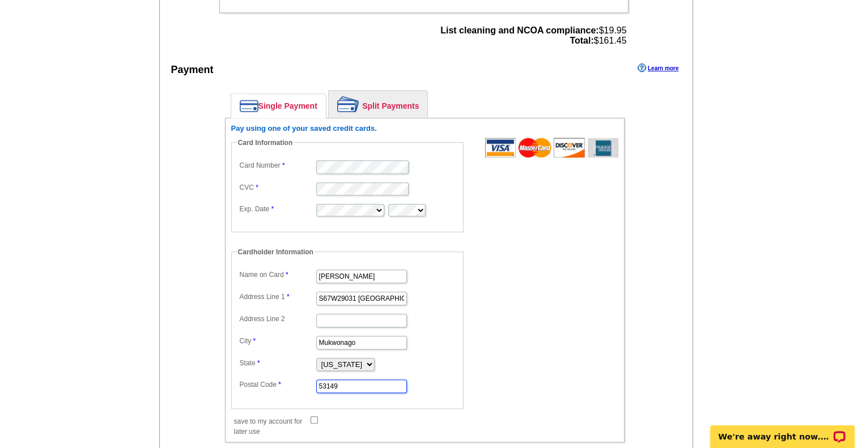
scroll to position [794, 0]
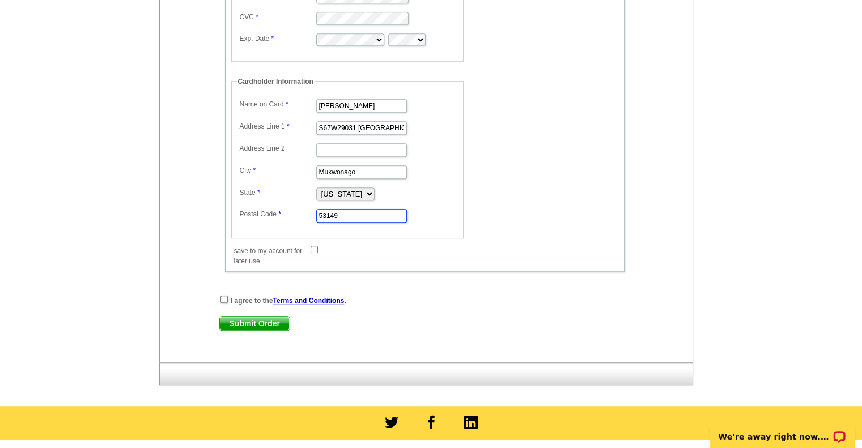
type input "53149"
click at [223, 296] on input "checkbox" at bounding box center [224, 299] width 7 height 7
checkbox input "true"
click at [239, 317] on span "Submit Order" at bounding box center [255, 324] width 70 height 14
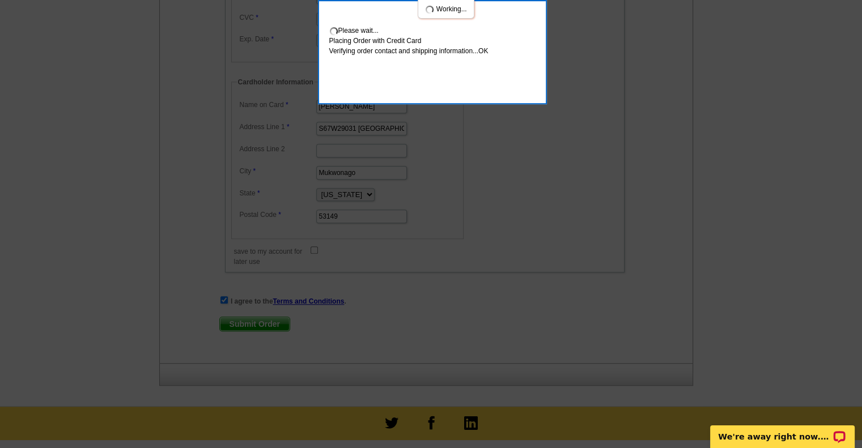
scroll to position [855, 0]
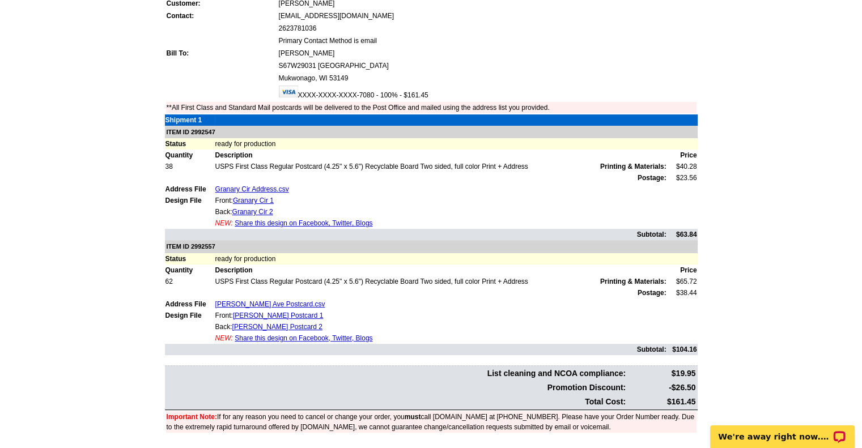
scroll to position [340, 0]
